Goal: Task Accomplishment & Management: Manage account settings

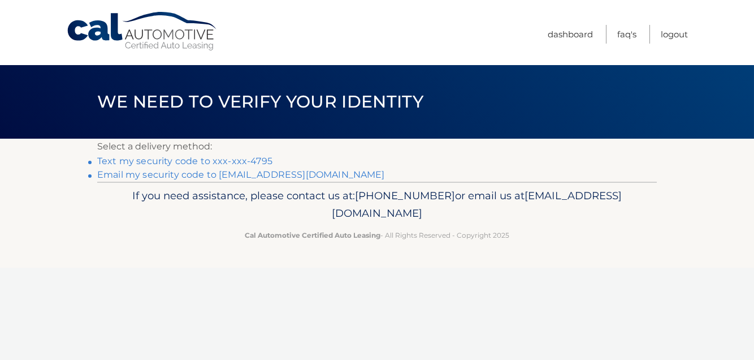
click at [184, 163] on link "Text my security code to xxx-xxx-4795" at bounding box center [184, 161] width 175 height 11
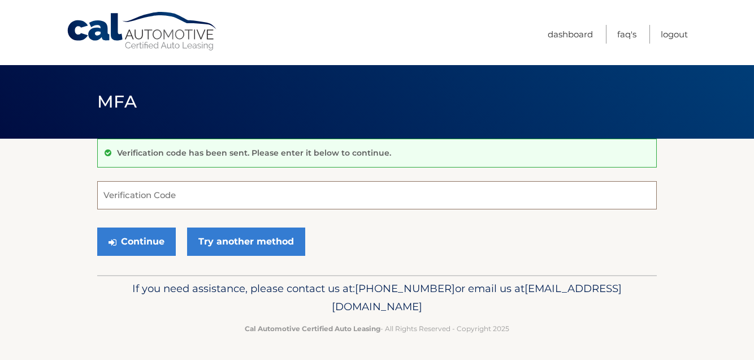
click at [120, 204] on input "Verification Code" at bounding box center [377, 195] width 560 height 28
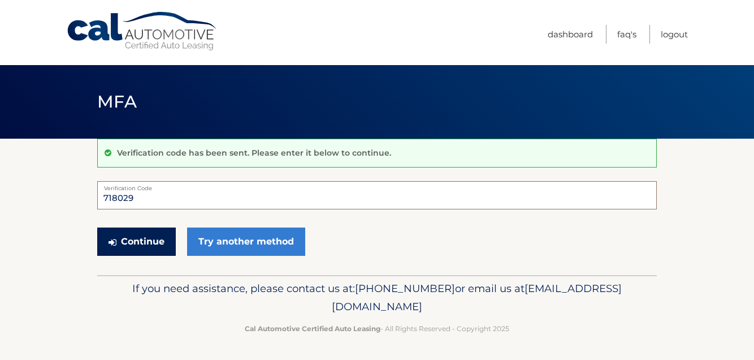
type input "718029"
click at [132, 239] on button "Continue" at bounding box center [136, 241] width 79 height 28
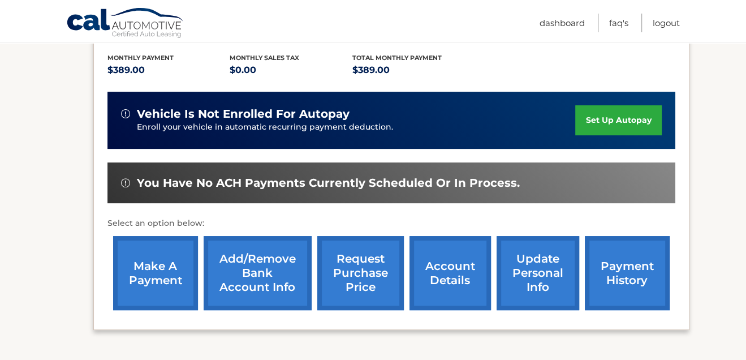
scroll to position [236, 0]
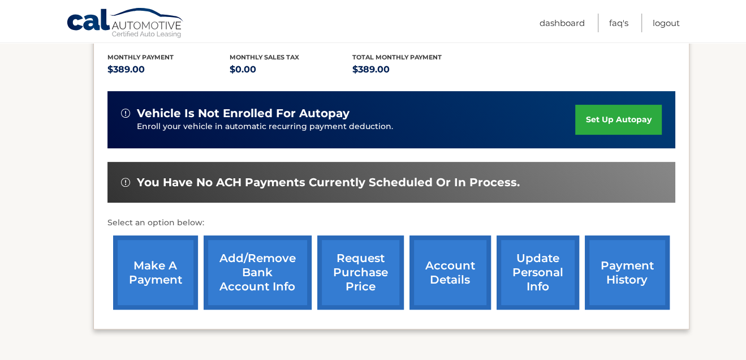
click at [140, 267] on link "make a payment" at bounding box center [155, 272] width 85 height 74
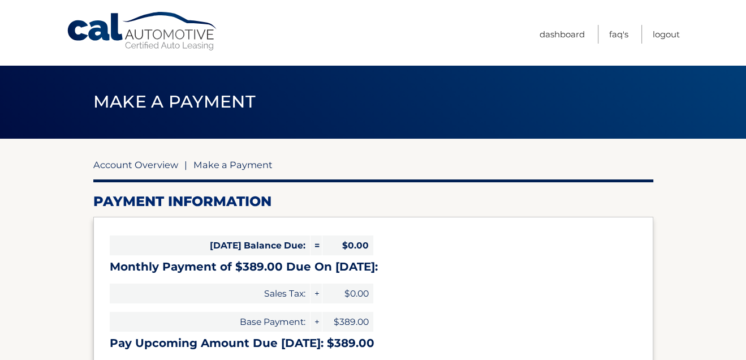
click at [126, 164] on link "Account Overview" at bounding box center [135, 164] width 85 height 11
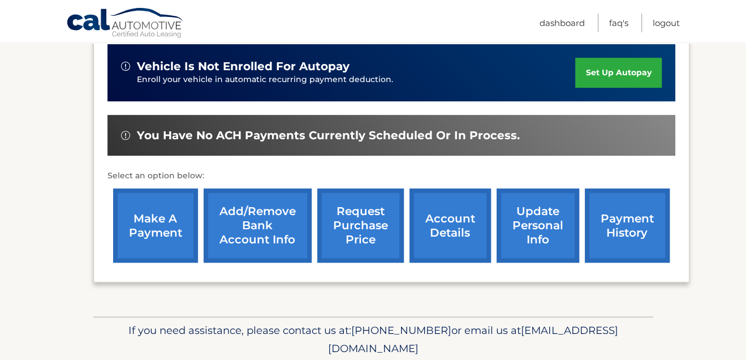
scroll to position [285, 0]
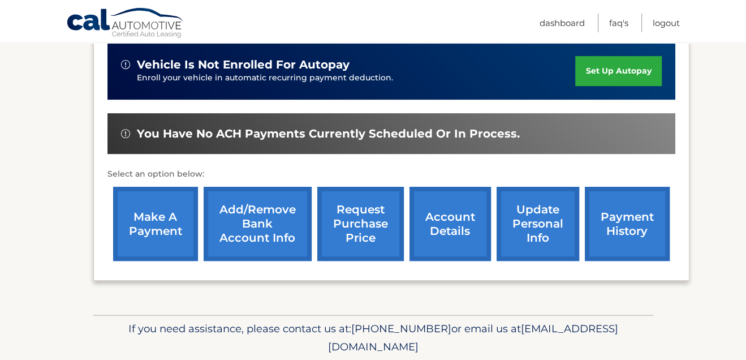
click at [272, 212] on link "Add/Remove bank account info" at bounding box center [258, 224] width 108 height 74
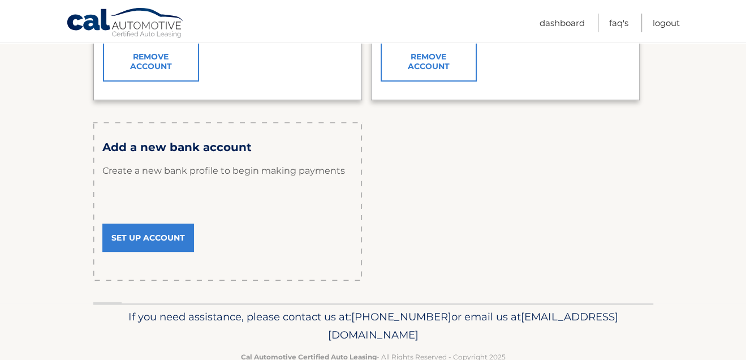
scroll to position [338, 0]
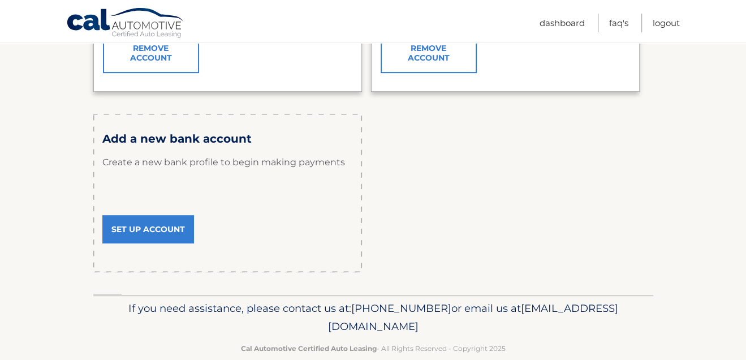
click at [145, 225] on link "Set Up Account" at bounding box center [148, 229] width 92 height 28
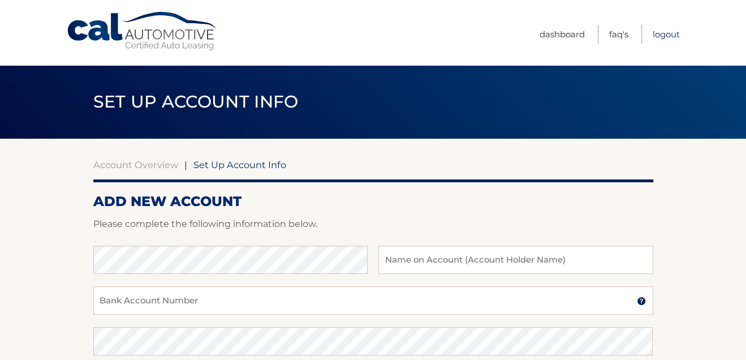
click at [674, 34] on link "Logout" at bounding box center [666, 34] width 27 height 19
